Goal: Obtain resource: Download file/media

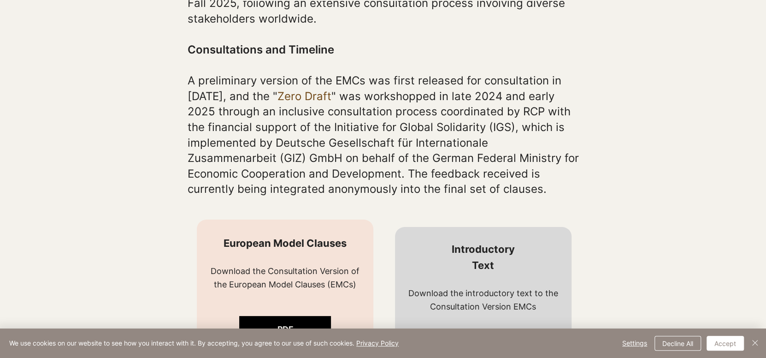
scroll to position [667, 0]
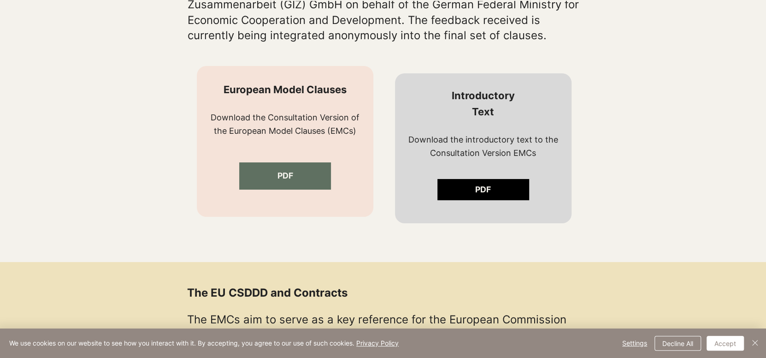
click at [266, 180] on link "PDF" at bounding box center [285, 175] width 92 height 27
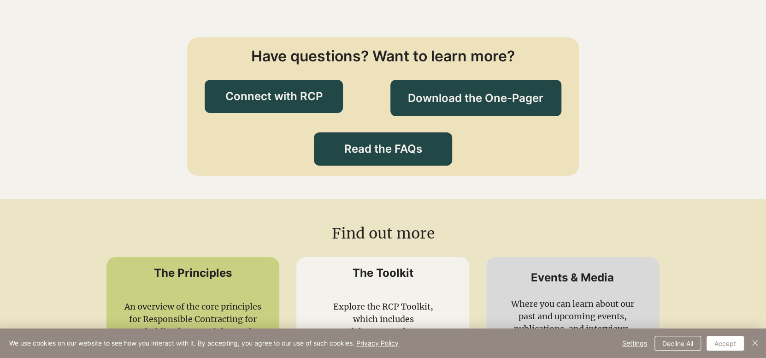
scroll to position [1997, 0]
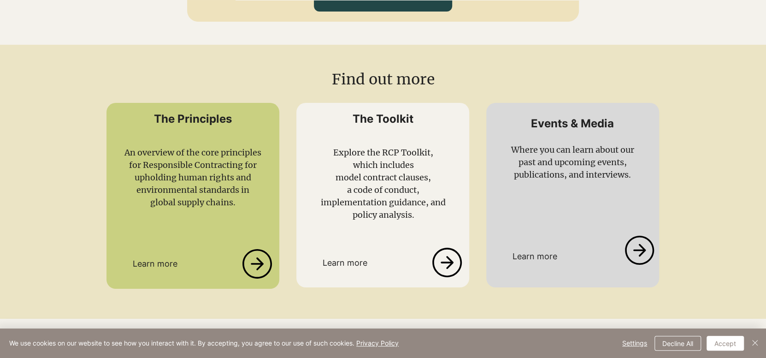
click at [450, 252] on icon at bounding box center [446, 263] width 31 height 30
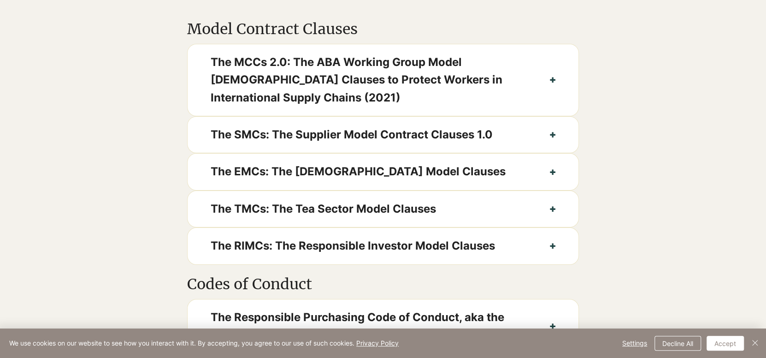
scroll to position [614, 0]
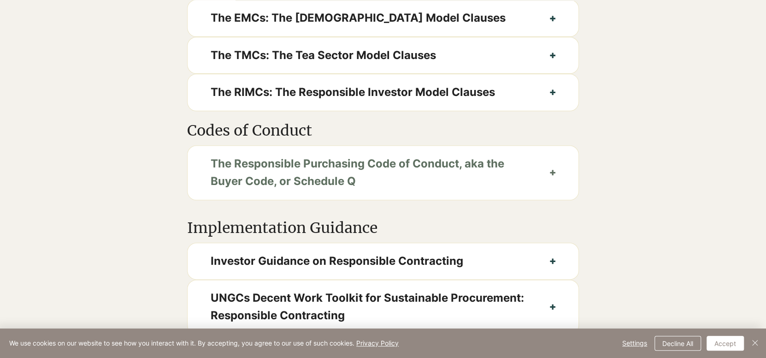
click at [360, 190] on span "The Responsible Purchasing Code of Conduct, aka the Buyer Code, or Schedule Q" at bounding box center [369, 172] width 316 height 35
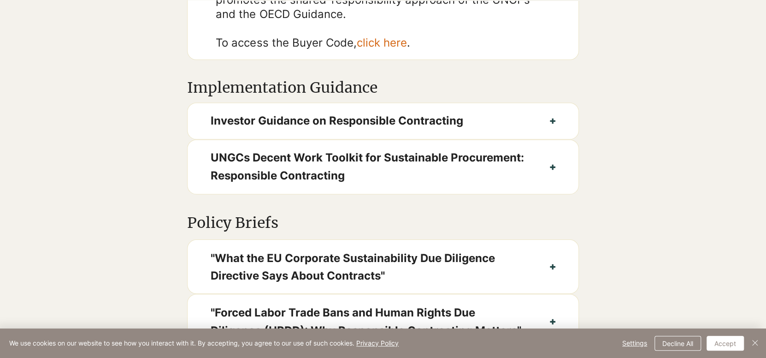
scroll to position [1075, 0]
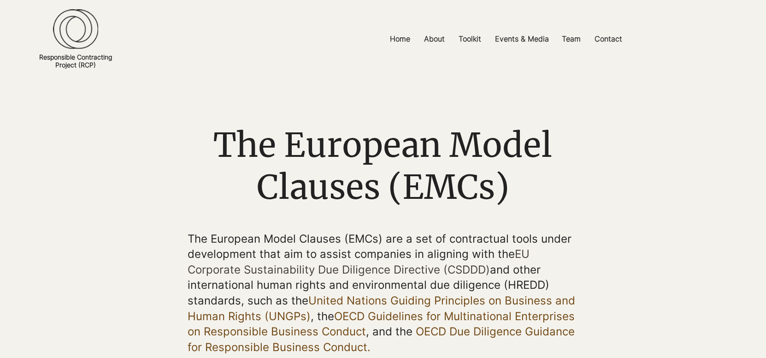
scroll to position [14, 0]
